Goal: Find specific page/section: Find specific page/section

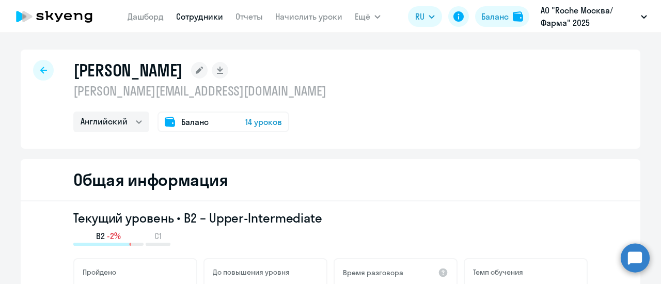
select select "english"
click at [40, 72] on icon at bounding box center [43, 70] width 7 height 7
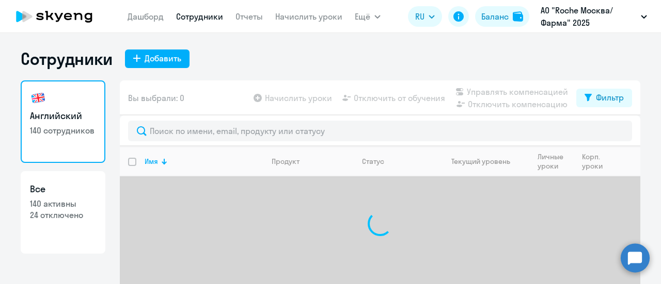
select select "30"
click at [268, 128] on input "text" at bounding box center [380, 131] width 504 height 21
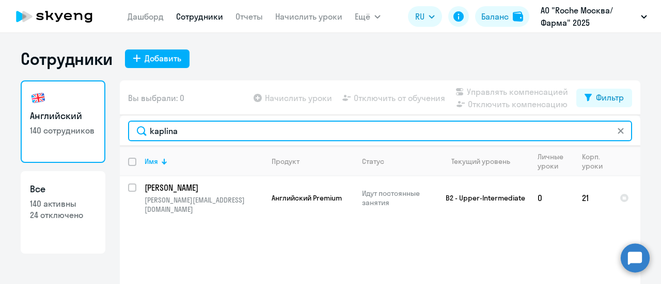
drag, startPoint x: 184, startPoint y: 133, endPoint x: 105, endPoint y: 138, distance: 78.6
click at [105, 138] on div "Английский 140 сотрудников Все 140 активны 24 отключено Вы выбрали: 0 Начислить…" at bounding box center [330, 206] width 619 height 250
paste input "[PERSON_NAME][EMAIL_ADDRESS][DOMAIN_NAME]"
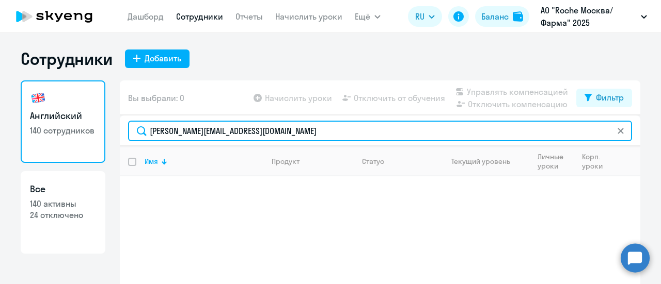
type input "[PERSON_NAME][EMAIL_ADDRESS][DOMAIN_NAME]"
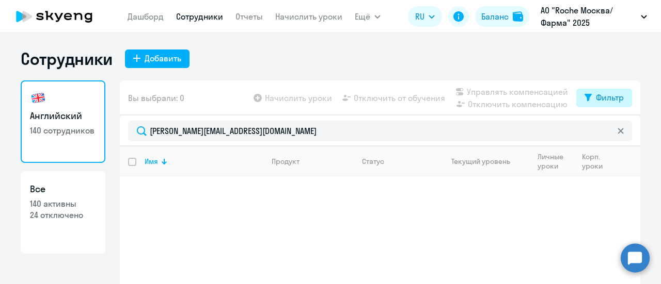
click at [586, 94] on icon at bounding box center [587, 97] width 7 height 7
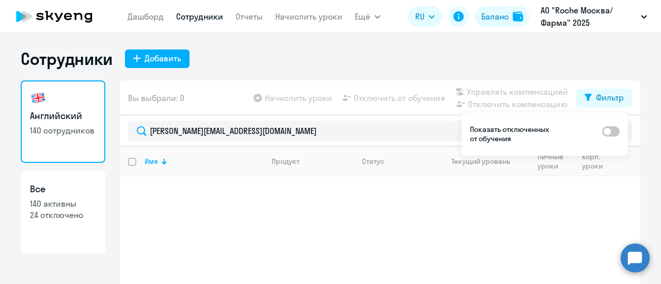
click at [612, 136] on span at bounding box center [611, 131] width 18 height 10
click at [602, 132] on input "checkbox" at bounding box center [601, 131] width 1 height 1
checkbox input "true"
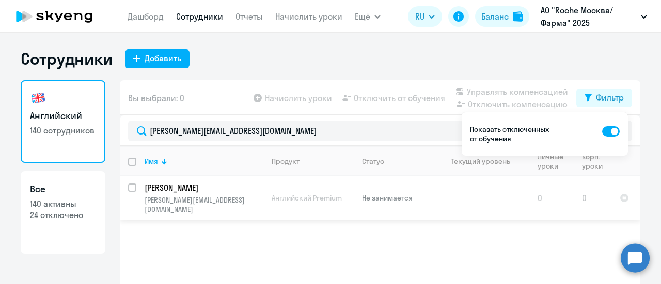
click at [216, 198] on p "[PERSON_NAME][EMAIL_ADDRESS][DOMAIN_NAME]" at bounding box center [203, 205] width 118 height 19
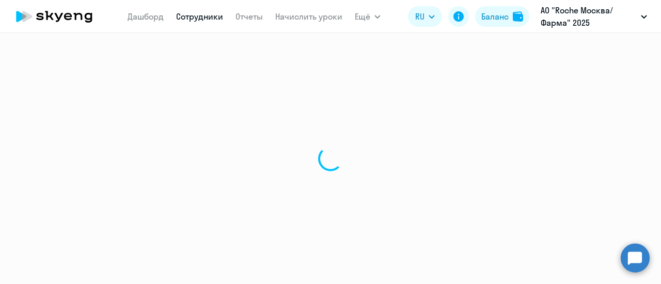
select select "english"
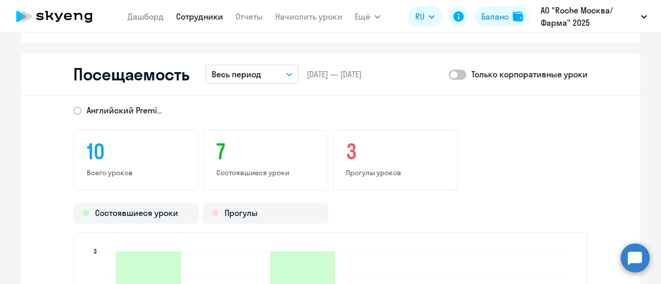
scroll to position [1239, 0]
